Goal: Check status: Check status

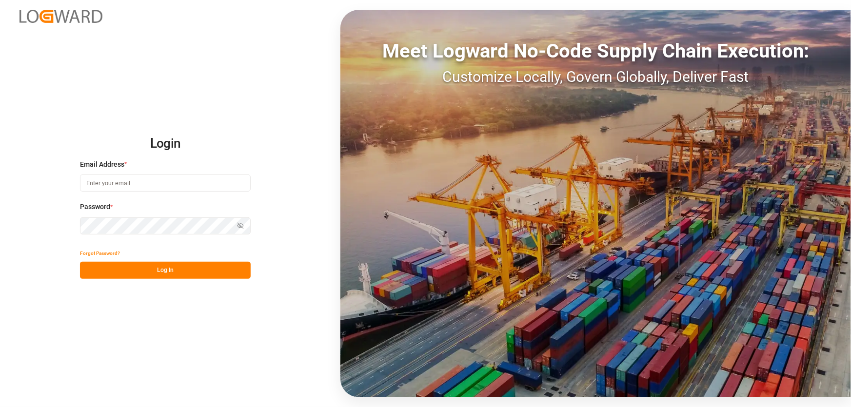
type input "[EMAIL_ADDRESS][PERSON_NAME][DOMAIN_NAME]"
click at [160, 268] on button "Log In" at bounding box center [165, 270] width 171 height 17
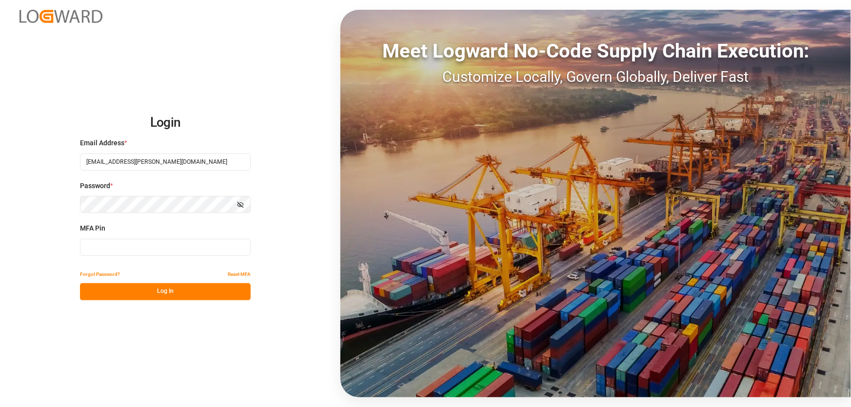
click at [93, 248] on input at bounding box center [165, 247] width 171 height 17
type input "997227"
click at [170, 288] on button "Log In" at bounding box center [165, 291] width 171 height 17
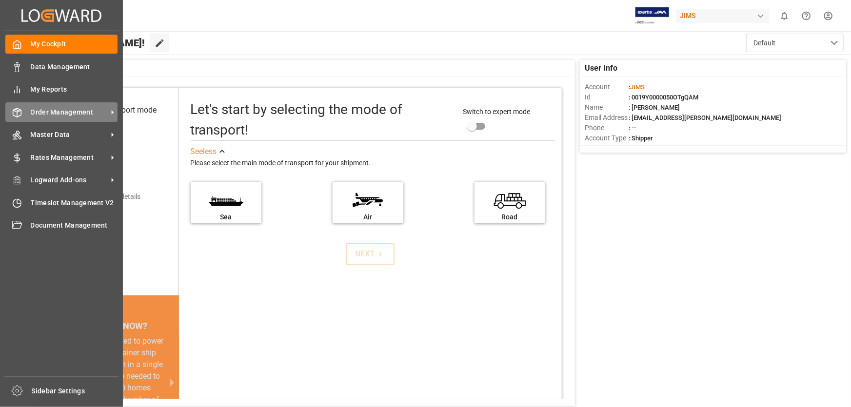
click at [39, 112] on span "Order Management" at bounding box center [69, 112] width 77 height 10
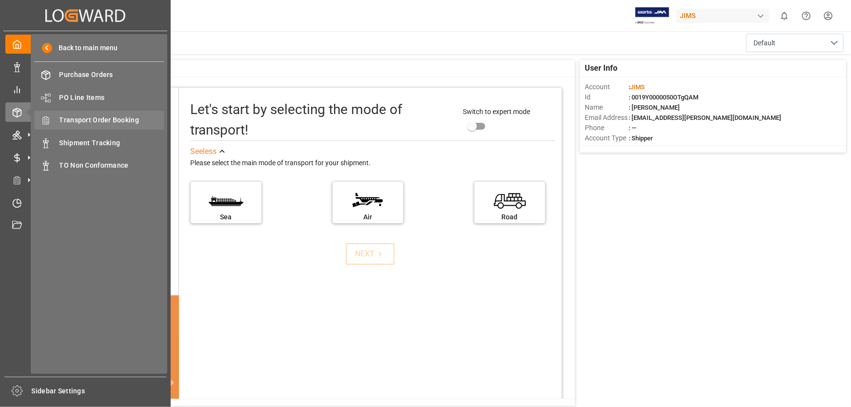
click at [110, 119] on span "Transport Order Booking" at bounding box center [111, 120] width 105 height 10
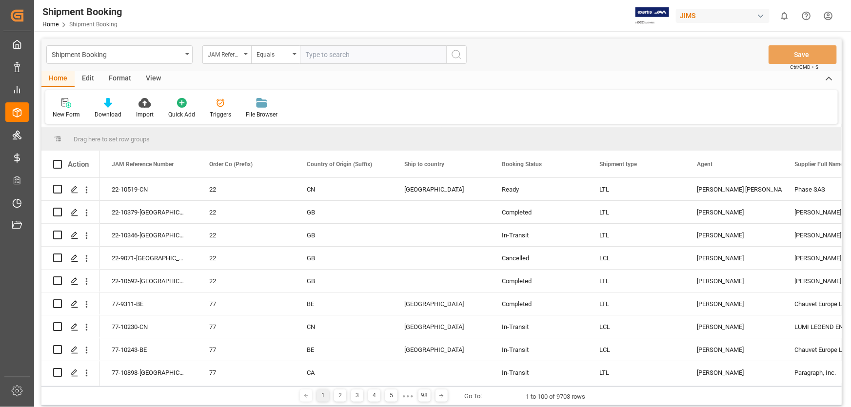
click at [156, 398] on div "1 2 3 4 5 ● ● ● 98 Go To: 1 to 100 of 9703 rows" at bounding box center [441, 395] width 800 height 19
click at [344, 56] on input "text" at bounding box center [373, 54] width 146 height 19
paste input "77-10399-[GEOGRAPHIC_DATA]"
type input "77-10399-[GEOGRAPHIC_DATA]"
click at [453, 55] on icon "search button" at bounding box center [456, 55] width 12 height 12
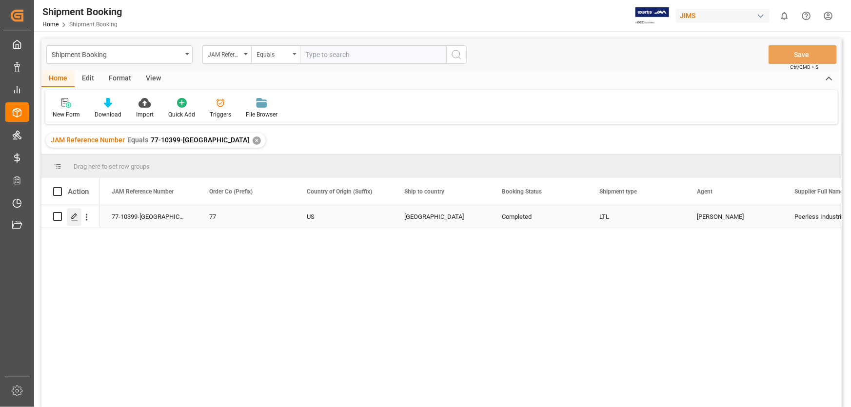
click at [73, 214] on icon "Press SPACE to select this row." at bounding box center [75, 217] width 8 height 8
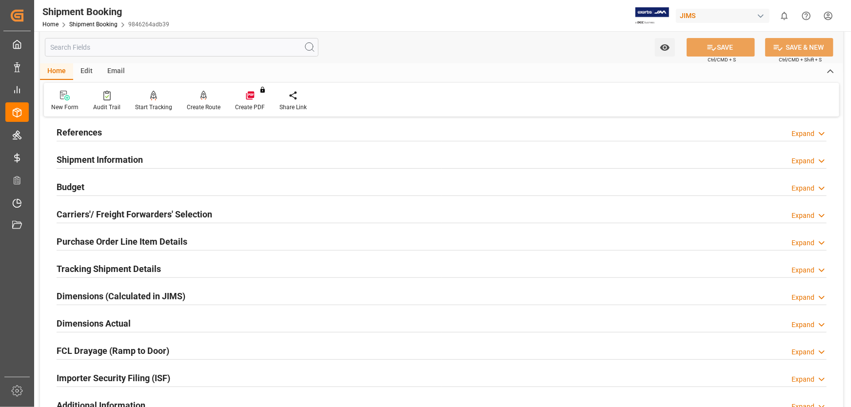
scroll to position [177, 0]
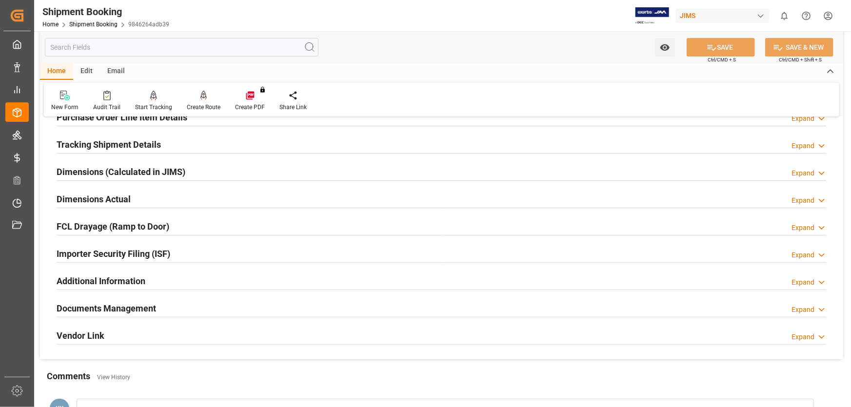
click at [116, 305] on h2 "Documents Management" at bounding box center [106, 308] width 99 height 13
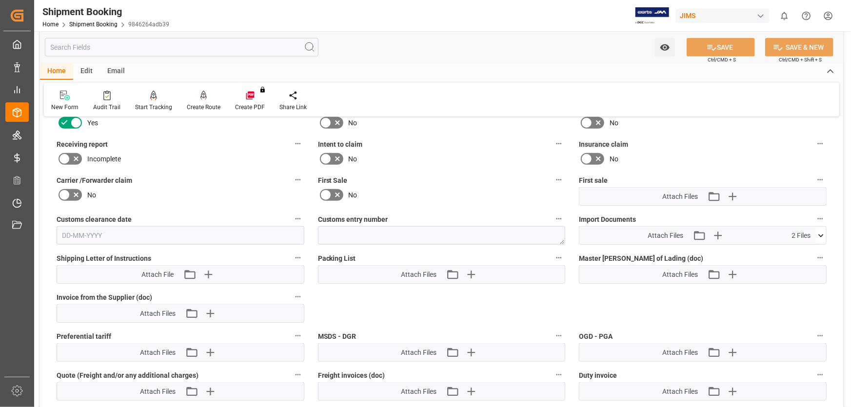
scroll to position [487, 0]
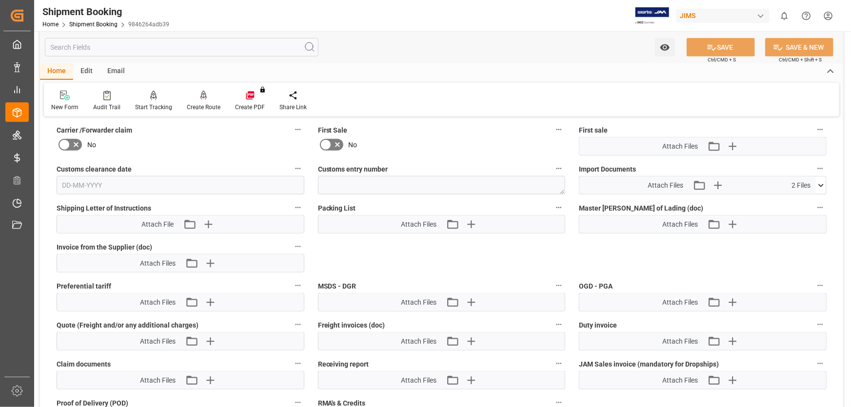
click at [821, 183] on icon at bounding box center [820, 185] width 10 height 10
click at [613, 211] on div "2CCD _ T69269510 - ...L DOCS.msg" at bounding box center [702, 214] width 236 height 10
click at [816, 212] on icon at bounding box center [815, 214] width 10 height 10
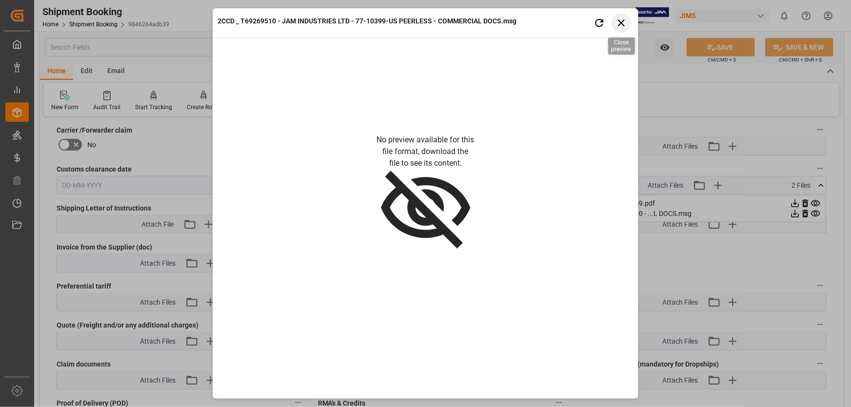
click at [620, 19] on icon "button" at bounding box center [621, 23] width 12 height 12
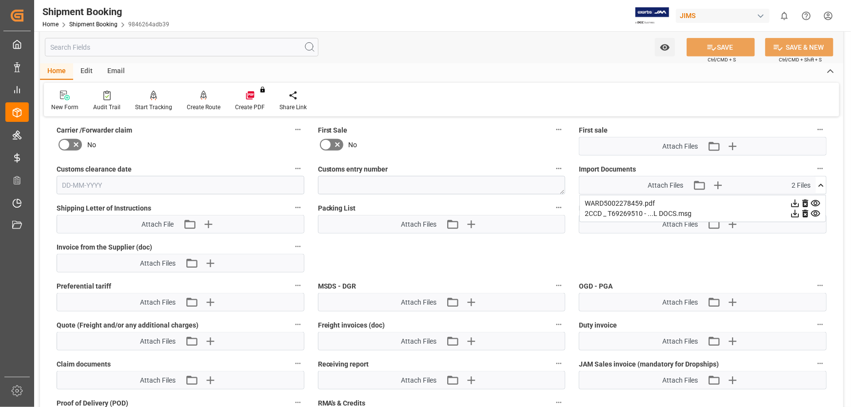
click at [794, 212] on icon at bounding box center [795, 214] width 10 height 10
